Goal: Feedback & Contribution: Contribute content

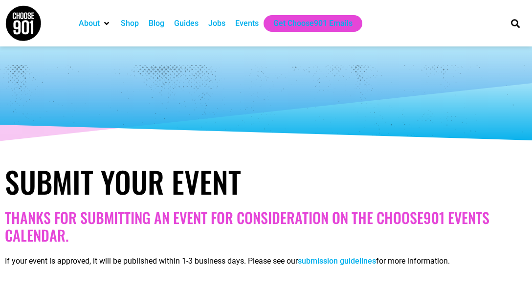
select select
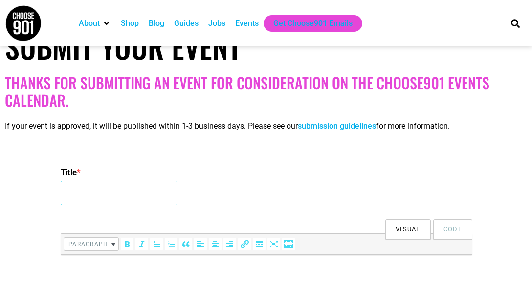
click at [139, 196] on input "Title *" at bounding box center [119, 193] width 117 height 24
type input "q"
click at [166, 193] on input "1st [DATE] Jazz Pop-Up Jam" at bounding box center [119, 193] width 117 height 24
click at [132, 194] on input "1st [DATE] Jazz Pop-Up Jam" at bounding box center [119, 193] width 117 height 24
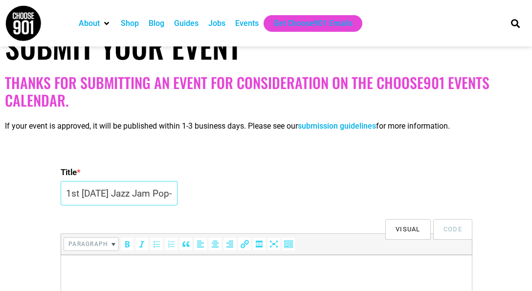
click at [126, 195] on input "1st [DATE] Jazz Jam Pop-Up Jam" at bounding box center [119, 193] width 117 height 24
type input "1st [DATE] Jazz Jam Pop-Up"
click at [121, 263] on p at bounding box center [266, 269] width 401 height 12
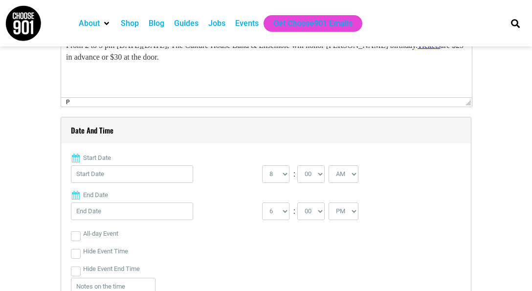
scroll to position [370, 0]
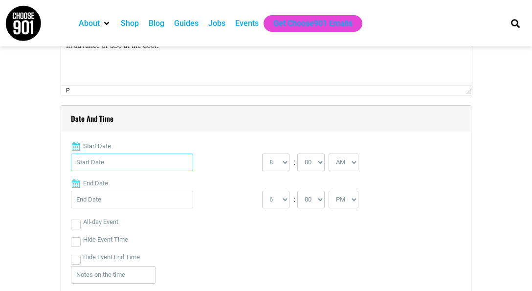
click at [171, 165] on input "Start Date" at bounding box center [132, 163] width 122 height 18
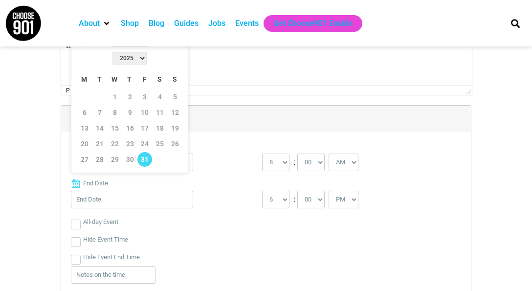
click at [144, 152] on link "31" at bounding box center [144, 159] width 15 height 15
type input "[DATE]"
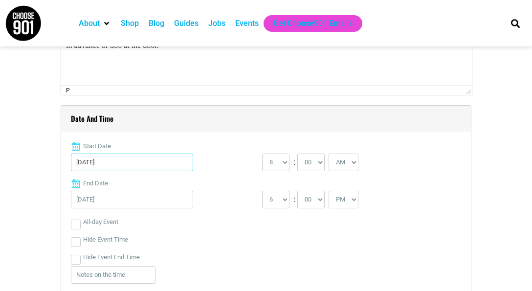
click at [134, 165] on input "[DATE]" at bounding box center [132, 163] width 122 height 18
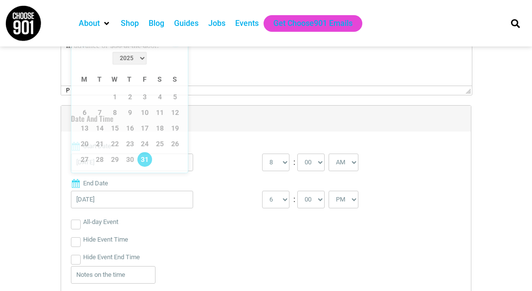
click at [228, 143] on label "Start Date" at bounding box center [266, 146] width 390 height 10
click at [193, 154] on input "[DATE]" at bounding box center [132, 163] width 122 height 18
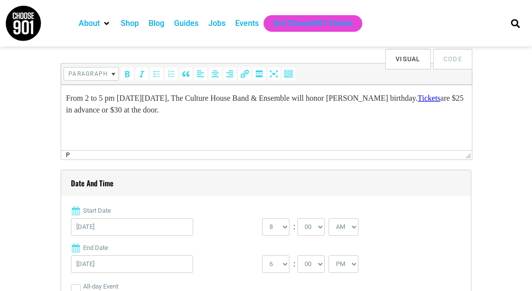
scroll to position [292, 0]
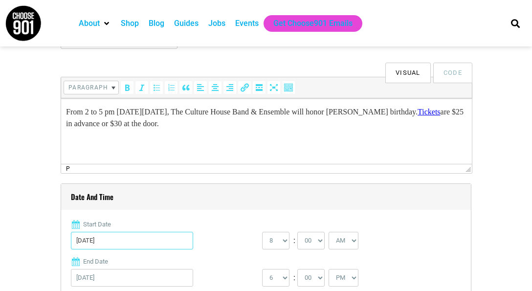
click at [163, 238] on input "[DATE]" at bounding box center [132, 241] width 122 height 18
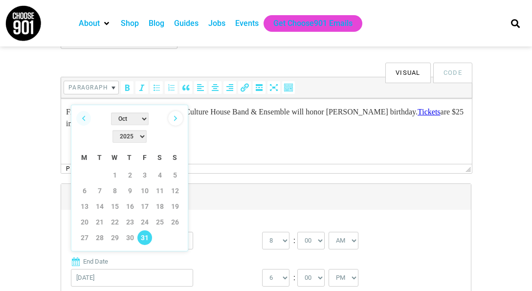
click at [176, 122] on link "Next" at bounding box center [175, 118] width 15 height 15
click at [174, 168] on link "2" at bounding box center [175, 175] width 15 height 15
type input "[DATE]"
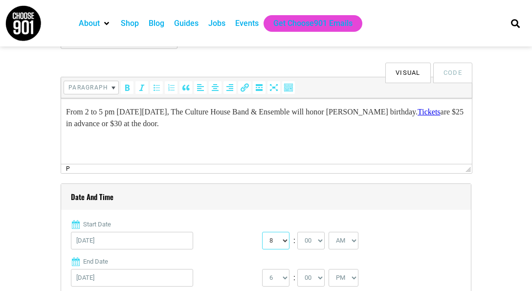
click at [275, 239] on select "0 1 2 3 4 5 6 7 8 9 10 11 12" at bounding box center [275, 241] width 27 height 18
select select "2"
click at [350, 240] on select "AM PM" at bounding box center [344, 241] width 30 height 18
select select "PM"
click at [283, 280] on select "1 2 3 4 5 6 7 8 9 10 11 12" at bounding box center [275, 278] width 27 height 18
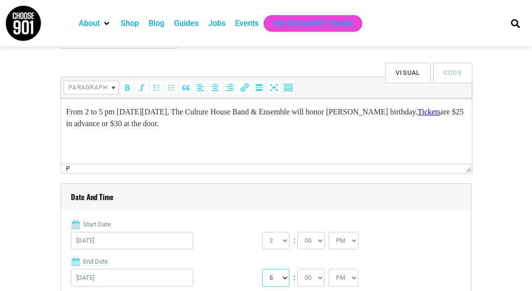
select select "5"
click at [430, 243] on div "0 1 2 3 4 5 6 7 8 9 10 11 12 : 00 05 10 15 20 25 30 35 40 45 50 55 AM" at bounding box center [357, 243] width 191 height 23
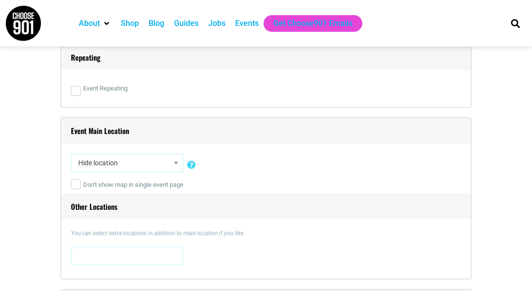
scroll to position [644, 0]
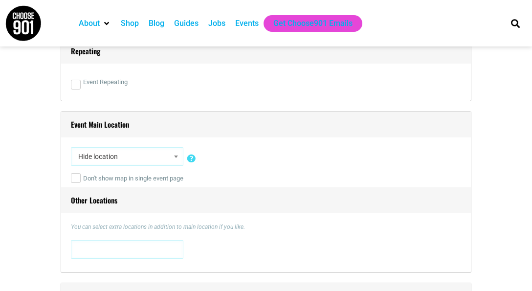
click at [112, 155] on span "Hide location" at bounding box center [127, 157] width 106 height 18
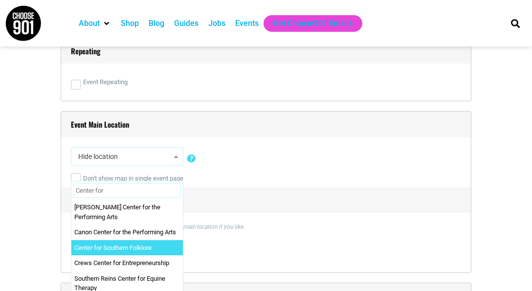
type input "Center for"
select select "5680"
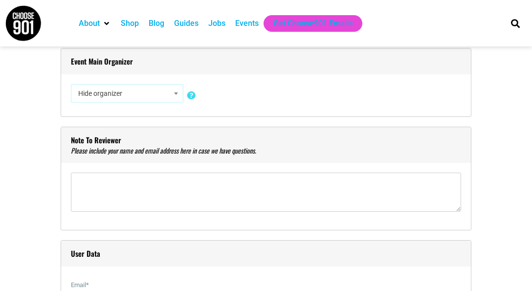
scroll to position [918, 0]
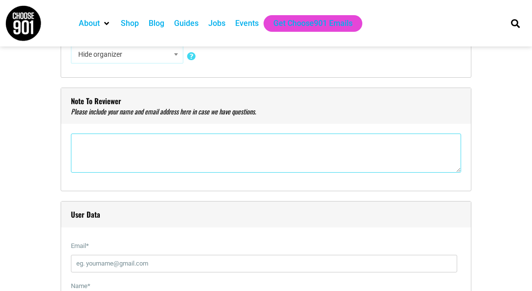
click at [179, 154] on textarea"] at bounding box center [266, 153] width 390 height 39
type textarea"] "[PERSON_NAME][EMAIL_ADDRESS][DOMAIN_NAME]"
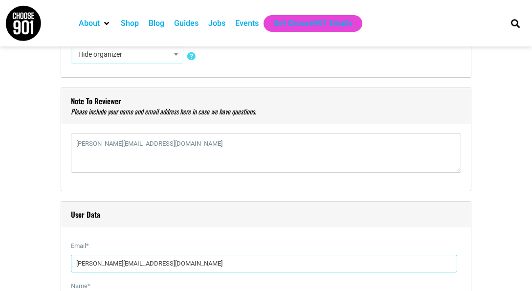
type input "[PERSON_NAME][EMAIL_ADDRESS][DOMAIN_NAME]"
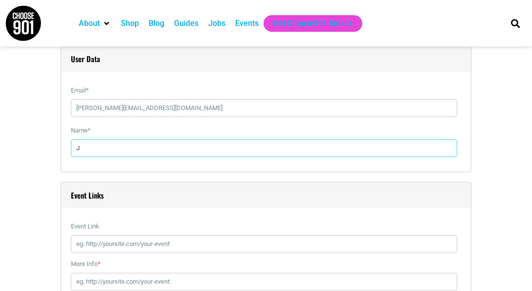
scroll to position [1075, 0]
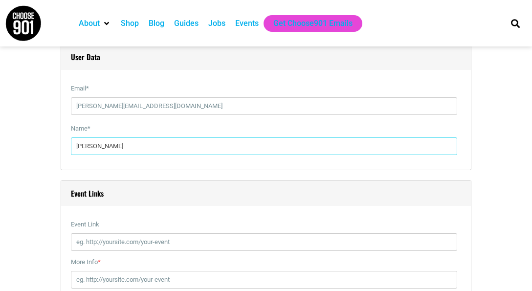
type input "[PERSON_NAME]"
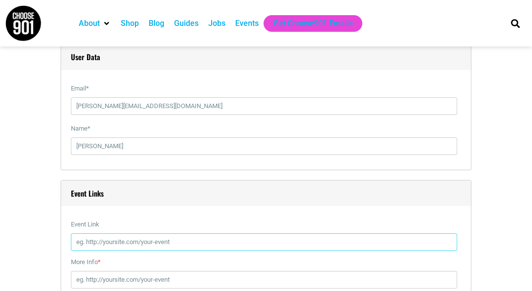
paste input "[URL][DOMAIN_NAME][DATE]"
type input "[URL][DOMAIN_NAME][DATE]"
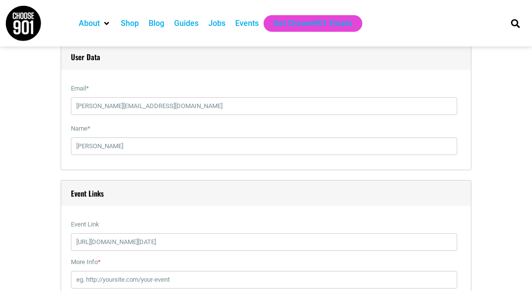
click at [508, 213] on div "Title * 1st [DATE] Jazz Jam Pop-Up Visual Code b i link b-quote del ins img ul …" at bounding box center [266, 132] width 523 height 1858
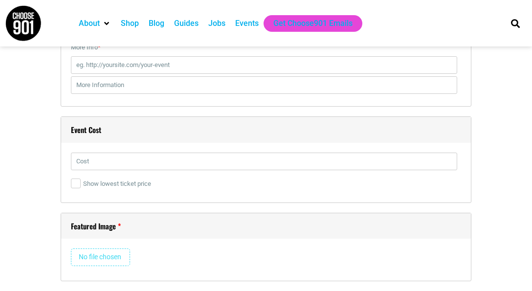
scroll to position [1291, 0]
click at [354, 165] on input "text" at bounding box center [264, 161] width 387 height 18
type input "$25"
click at [103, 253] on input "file" at bounding box center [100, 257] width 59 height 18
type input "C:\fakepath\Screen Shot [DATE] 2.18.44 PM.png"
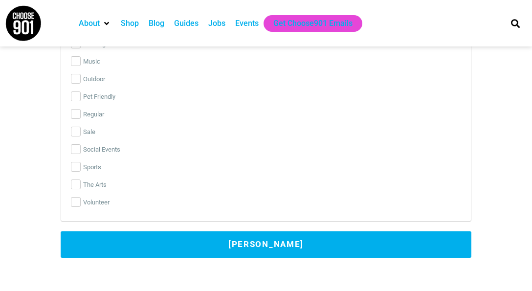
scroll to position [2348, 0]
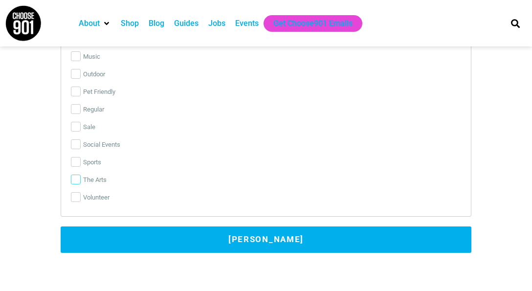
click at [75, 182] on input "The Arts" at bounding box center [76, 180] width 10 height 10
checkbox input "true"
click at [72, 145] on input "Social Events" at bounding box center [76, 144] width 10 height 10
checkbox input "true"
click at [76, 56] on input "Music" at bounding box center [76, 56] width 10 height 10
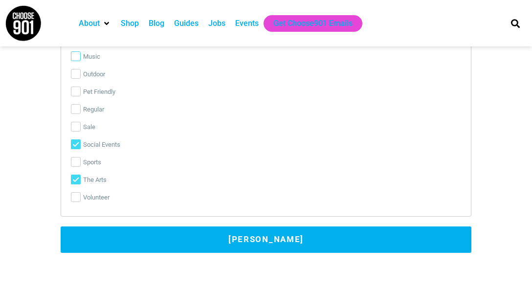
checkbox input "true"
click at [261, 234] on button "[PERSON_NAME]" at bounding box center [266, 240] width 411 height 26
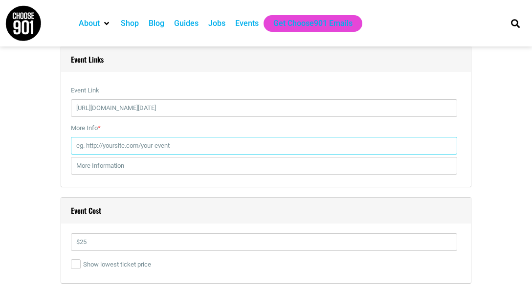
scroll to position [1209, 0]
paste input "[URL][DOMAIN_NAME][DATE]"
type input "[URL][DOMAIN_NAME][DATE]"
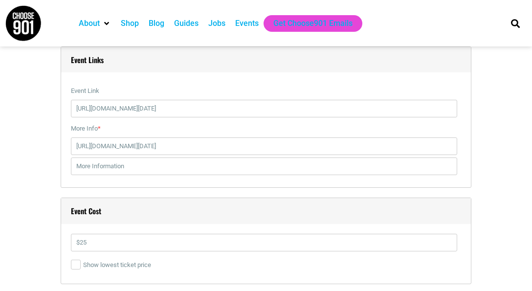
click at [495, 209] on div "Title * 1st [DATE] Jazz Jam Pop-Up Visual Code b i link b-quote del ins img ul …" at bounding box center [266, 238] width 523 height 2336
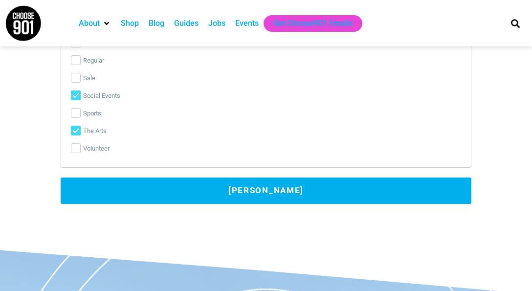
scroll to position [2400, 0]
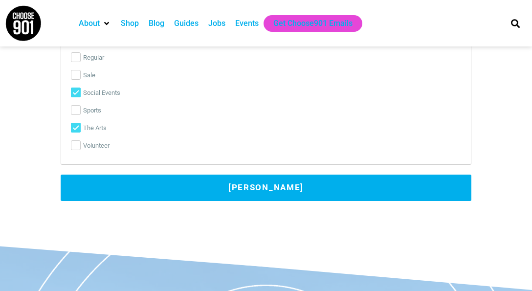
click at [316, 183] on button "[PERSON_NAME]" at bounding box center [266, 188] width 411 height 26
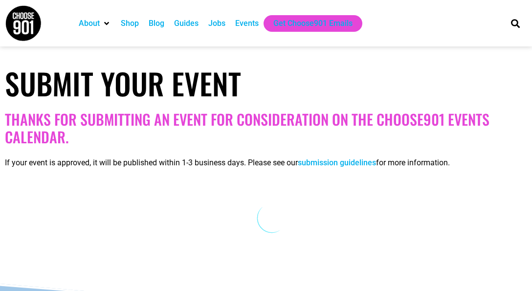
scroll to position [98, 0]
